Goal: Task Accomplishment & Management: Use online tool/utility

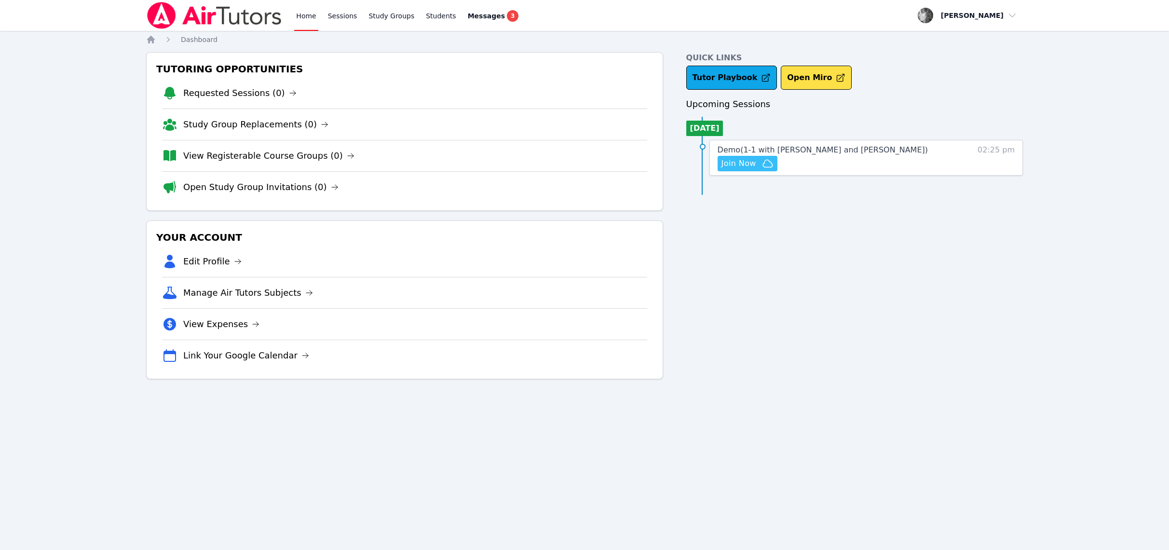
click at [747, 167] on span "Join Now" at bounding box center [738, 164] width 35 height 12
click at [745, 156] on button "Join Now" at bounding box center [747, 163] width 60 height 15
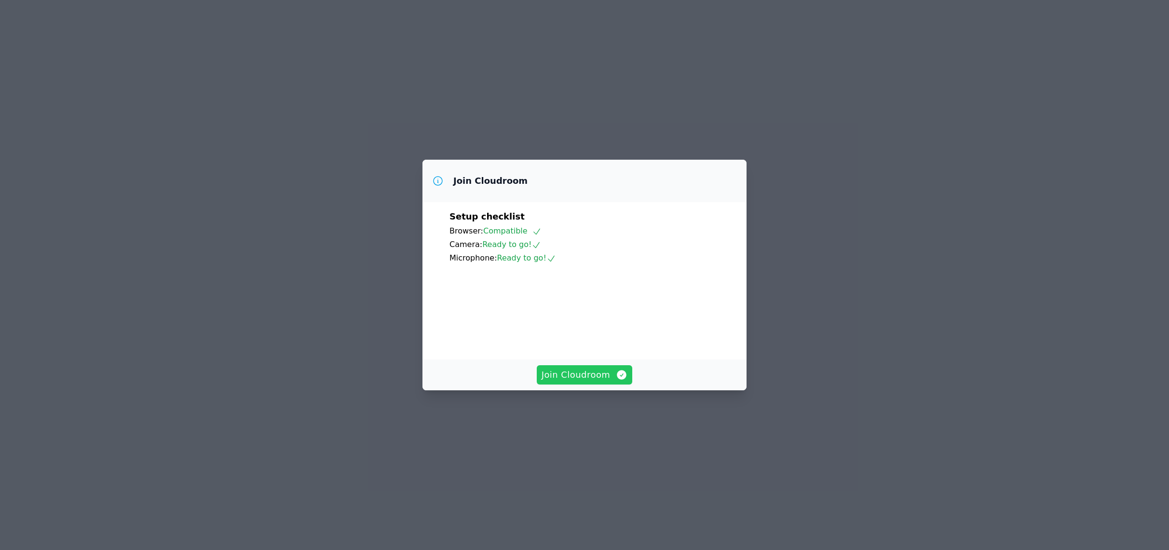
click at [563, 381] on span "Join Cloudroom" at bounding box center [584, 375] width 86 height 14
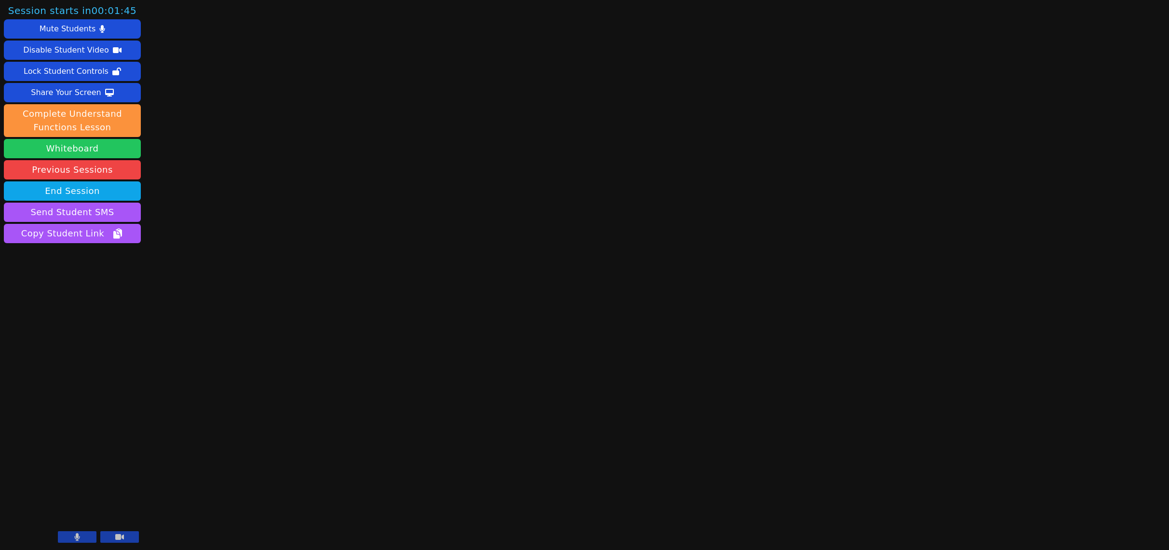
click at [67, 149] on button "Whiteboard" at bounding box center [72, 148] width 137 height 19
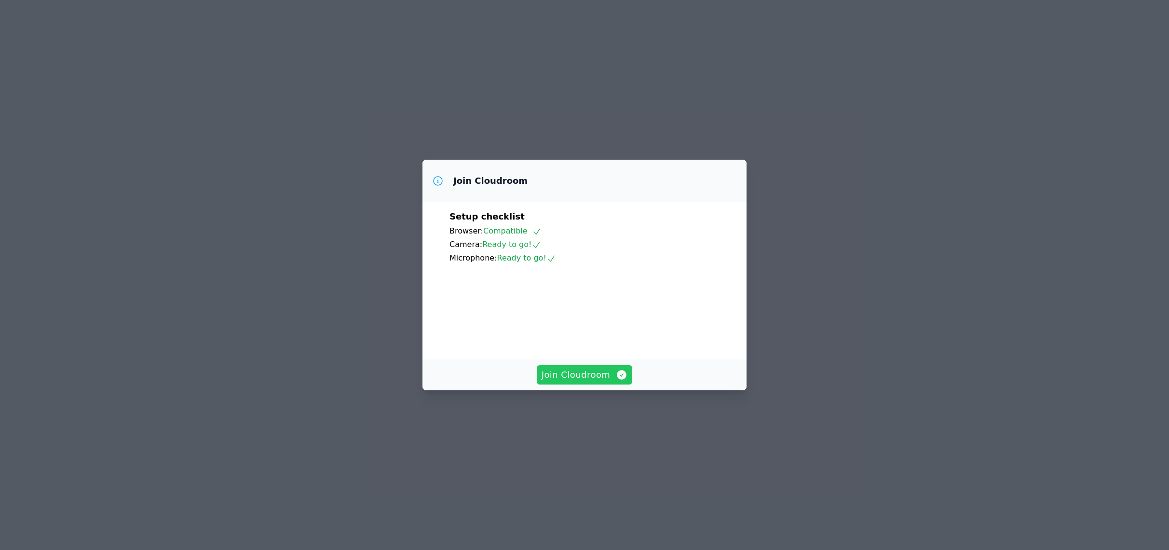
click at [556, 381] on span "Join Cloudroom" at bounding box center [584, 375] width 86 height 14
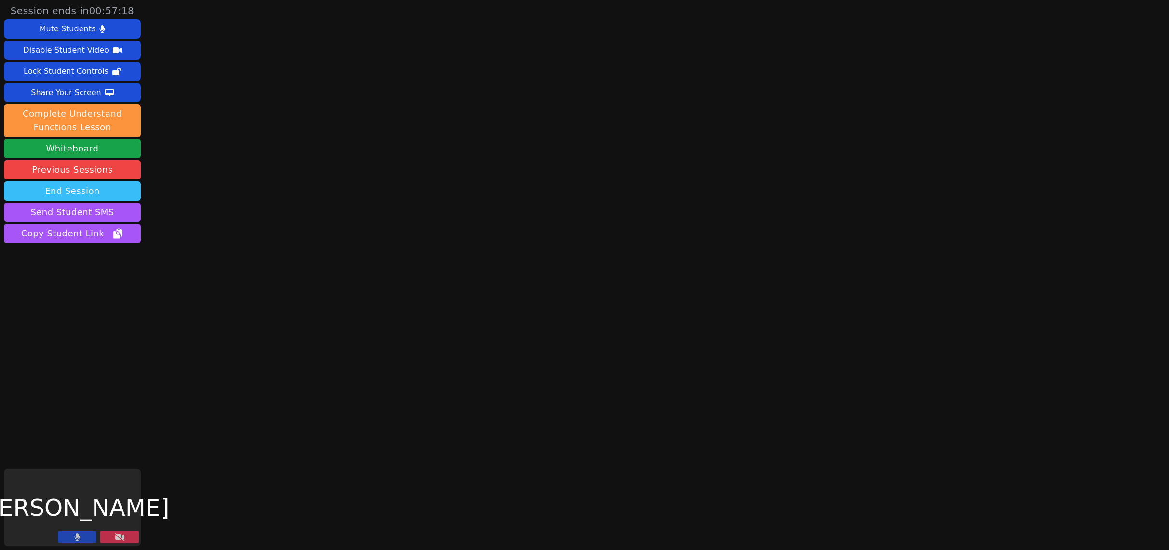
click at [59, 185] on button "End Session" at bounding box center [72, 190] width 137 height 19
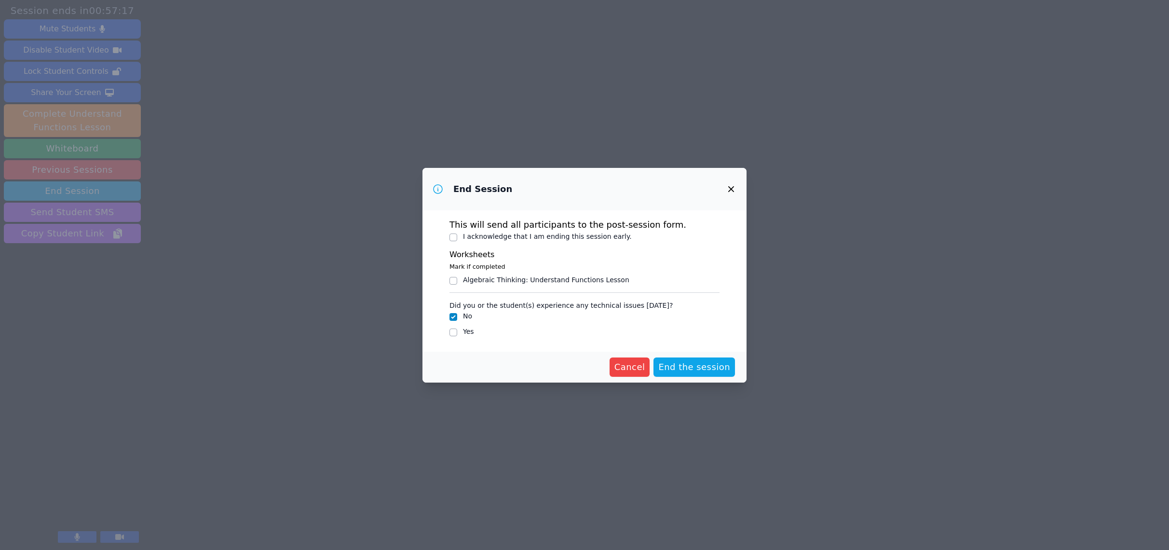
click at [480, 233] on label "I acknowledge that I am ending this session early." at bounding box center [547, 236] width 169 height 8
click at [457, 233] on input "I acknowledge that I am ending this session early." at bounding box center [453, 237] width 8 height 8
checkbox input "true"
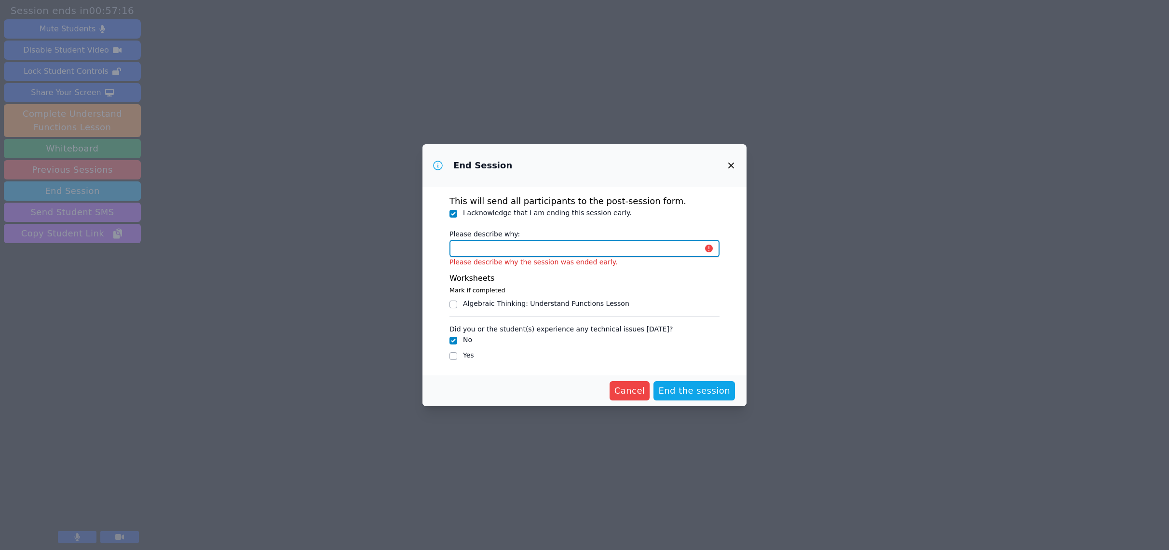
click at [473, 254] on input "Please describe why:" at bounding box center [584, 248] width 270 height 17
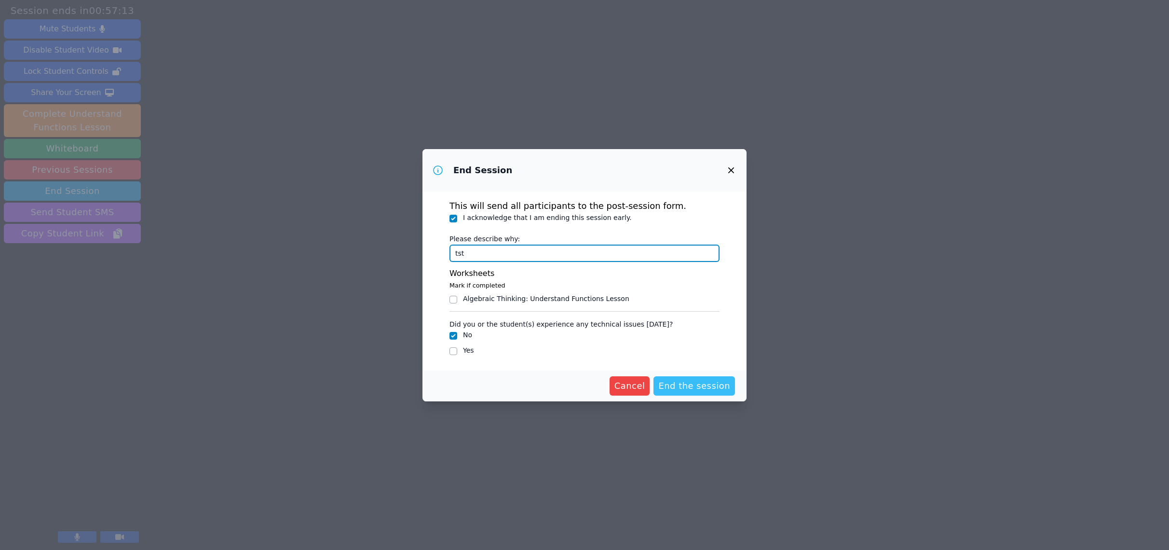
type input "tst"
click at [680, 387] on span "End the session" at bounding box center [694, 386] width 72 height 14
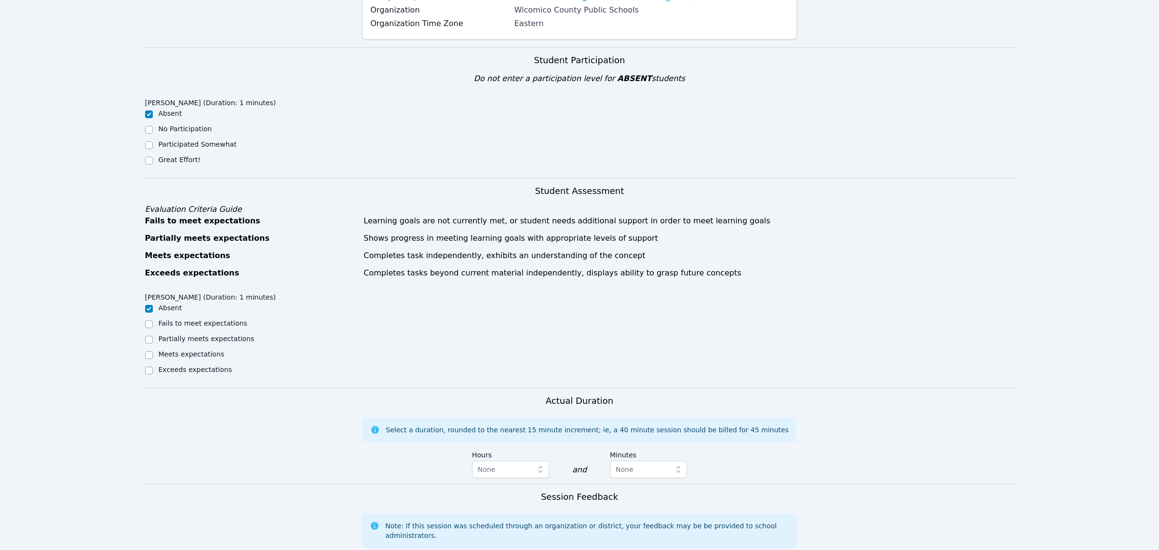
scroll to position [429, 0]
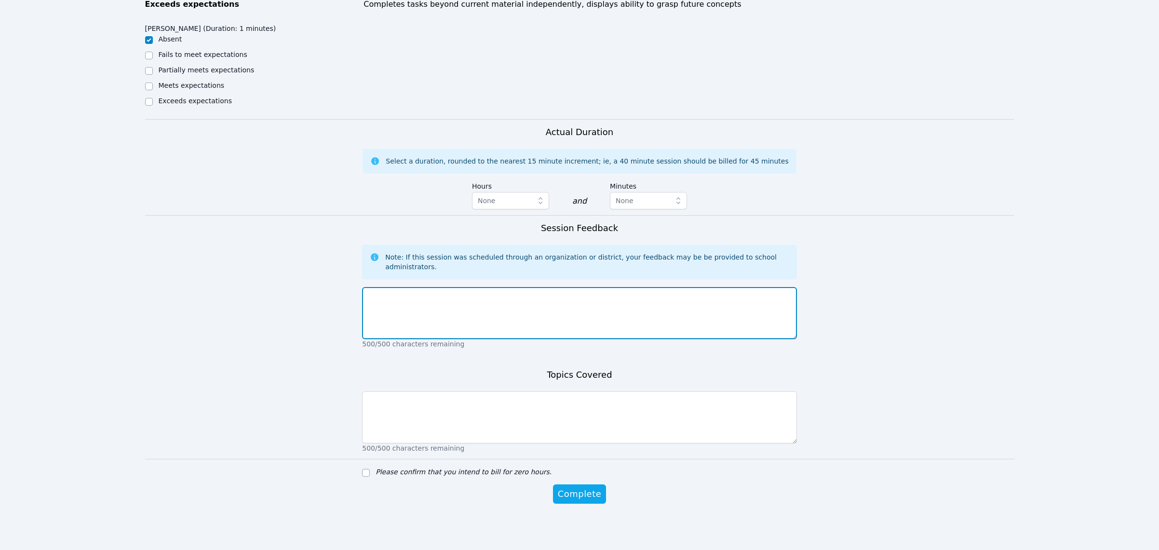
click at [531, 297] on textarea at bounding box center [579, 313] width 435 height 52
type textarea "test"
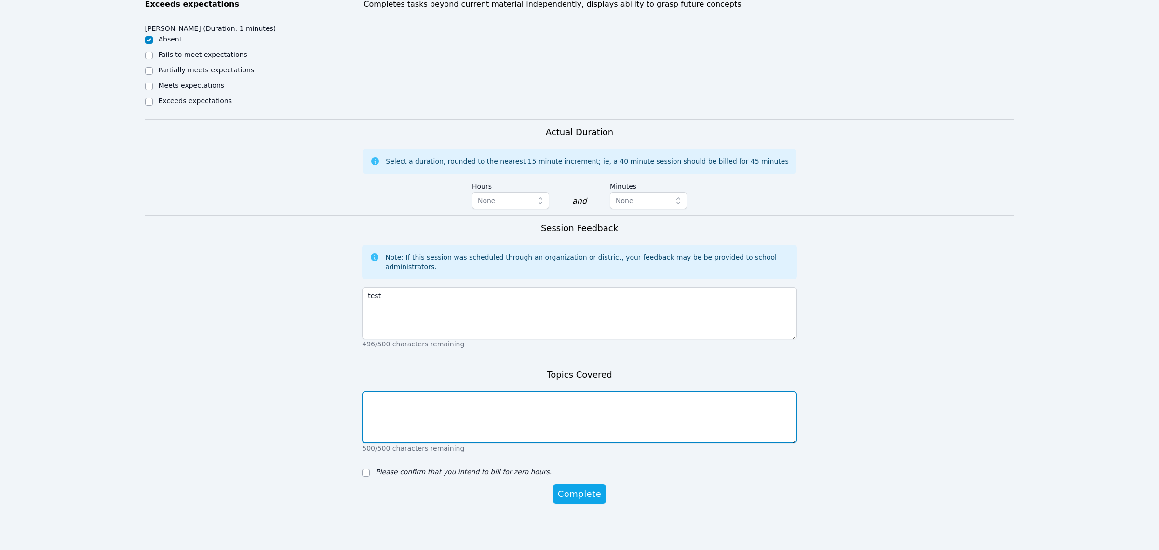
click at [478, 410] on textarea at bounding box center [579, 417] width 435 height 52
type textarea "test"
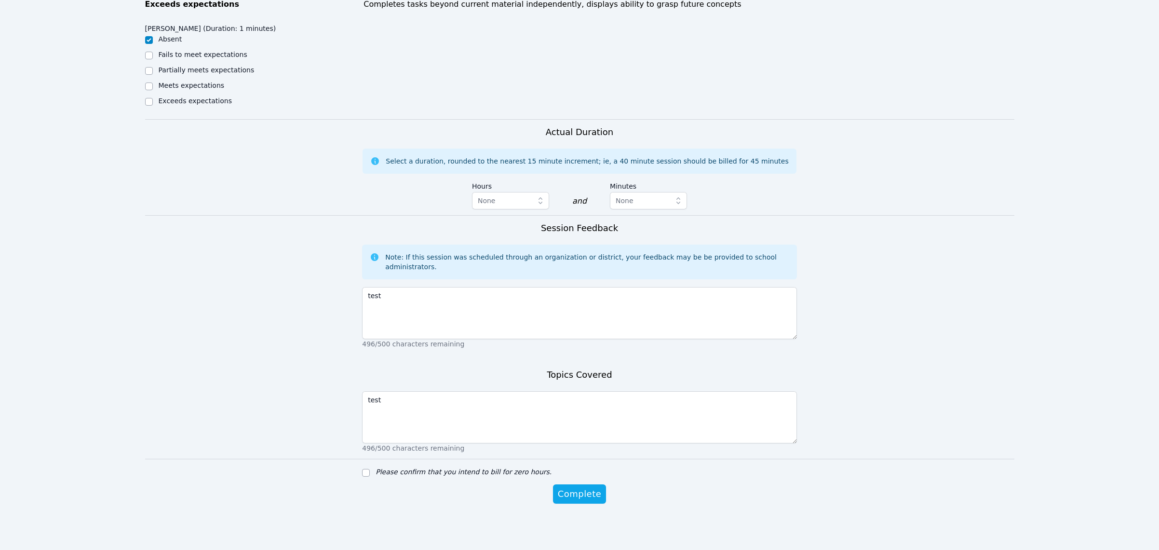
click at [373, 465] on form "Student Participation Do not enter a participation level for ABSENT students An…" at bounding box center [579, 151] width 869 height 744
click at [369, 469] on input "Please confirm that you intend to bill for zero hours." at bounding box center [366, 473] width 8 height 8
checkbox input "true"
click at [584, 500] on button "Complete" at bounding box center [579, 493] width 53 height 19
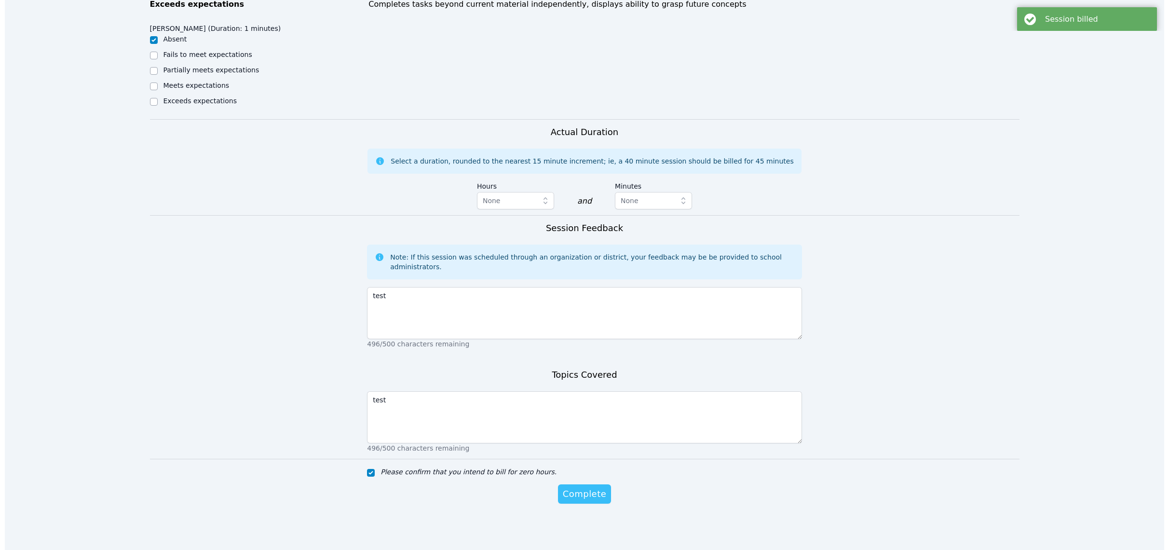
scroll to position [0, 0]
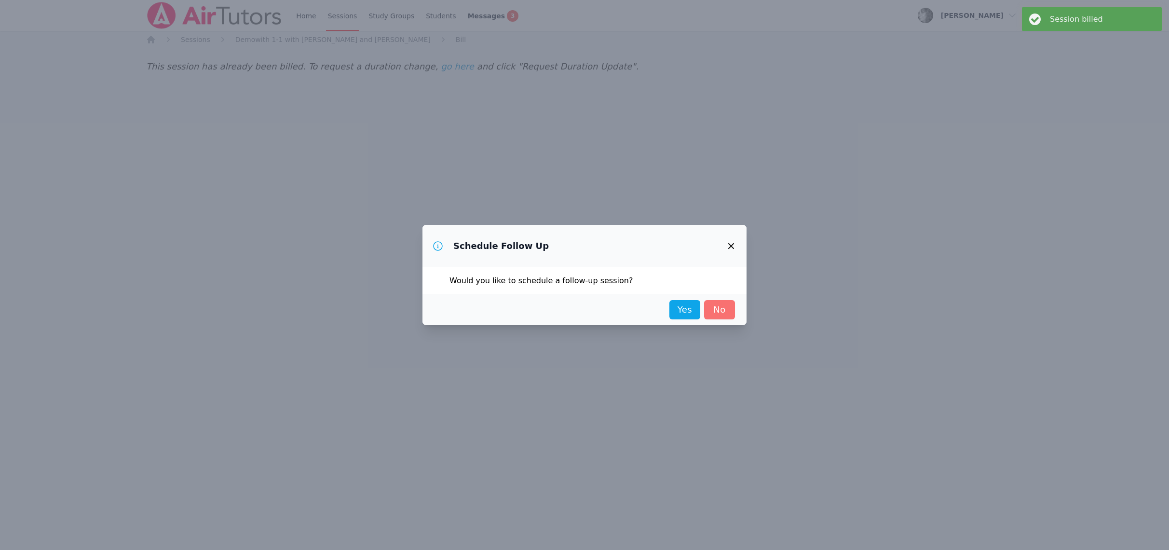
click at [711, 313] on link "No" at bounding box center [719, 309] width 31 height 19
